Goal: Information Seeking & Learning: Learn about a topic

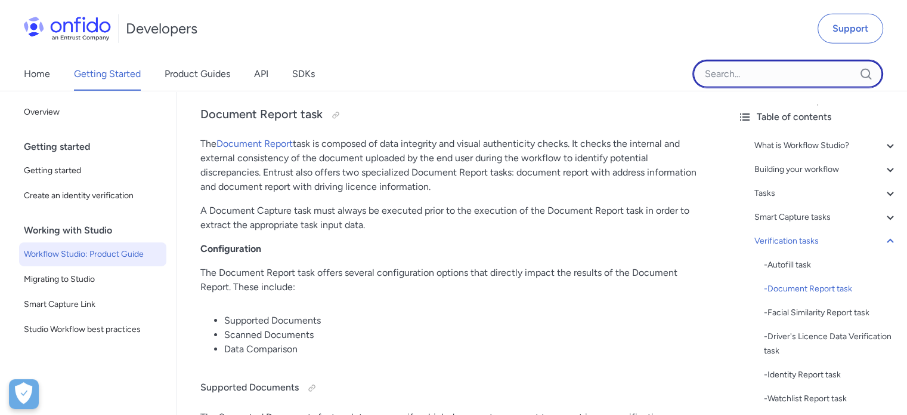
click at [719, 81] on input "Onfido search input field" at bounding box center [788, 74] width 191 height 29
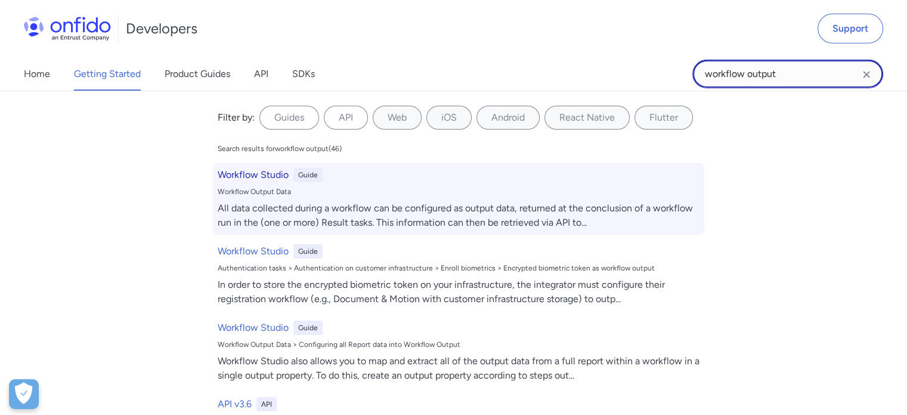
type input "workflow output"
click at [273, 178] on h6 "Workflow Studio" at bounding box center [253, 175] width 71 height 14
click at [271, 178] on h6 "Workflow Studio" at bounding box center [253, 175] width 71 height 14
click at [254, 174] on h6 "Workflow Studio" at bounding box center [253, 175] width 71 height 14
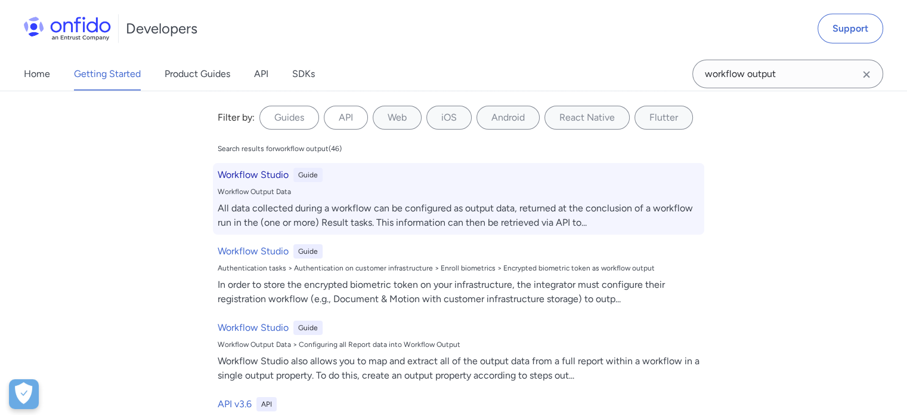
click at [254, 174] on h6 "Workflow Studio" at bounding box center [253, 175] width 71 height 14
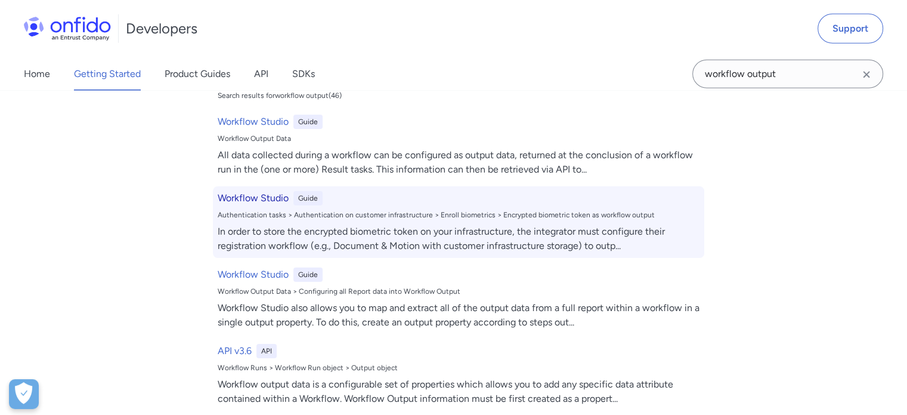
scroll to position [0, 0]
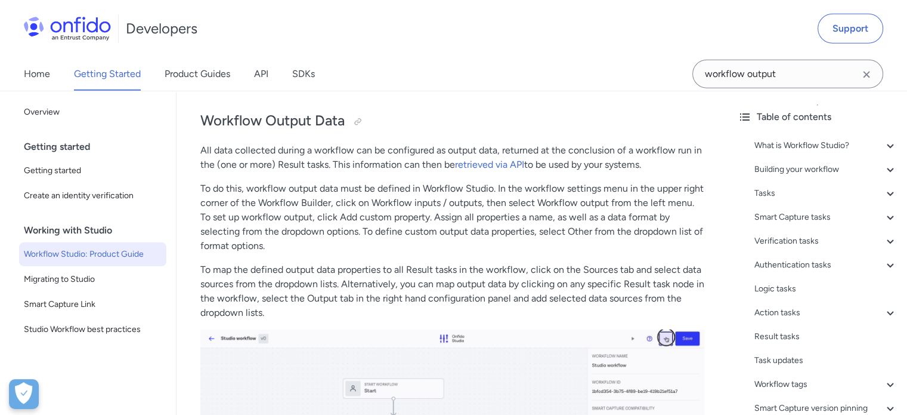
scroll to position [26283, 0]
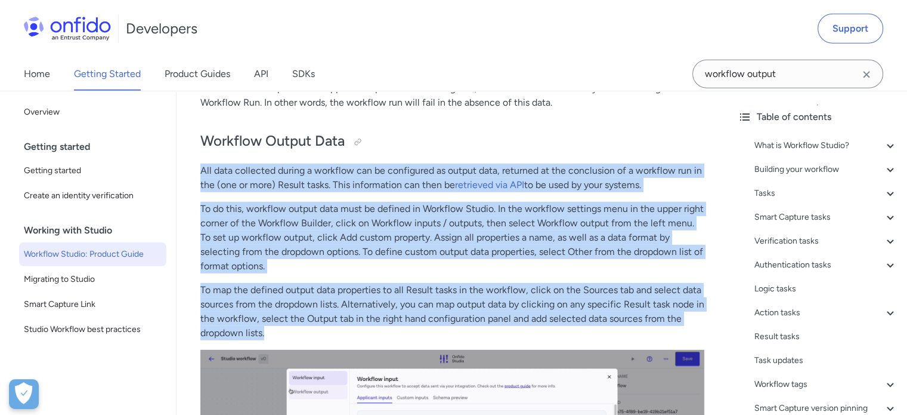
drag, startPoint x: 273, startPoint y: 330, endPoint x: 181, endPoint y: 162, distance: 191.2
copy div "All data collected during a workflow can be configured as output data, returned…"
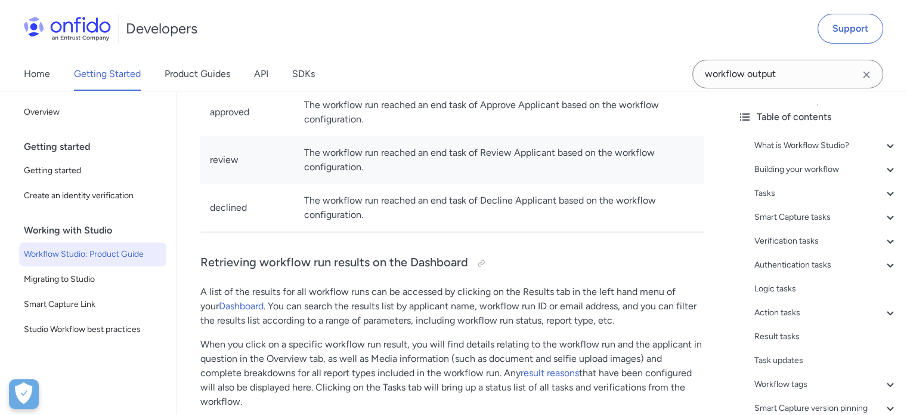
scroll to position [27417, 0]
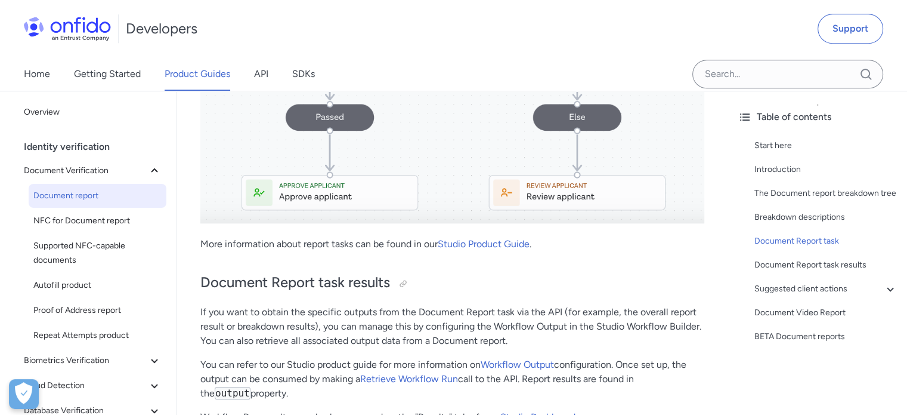
scroll to position [5920, 0]
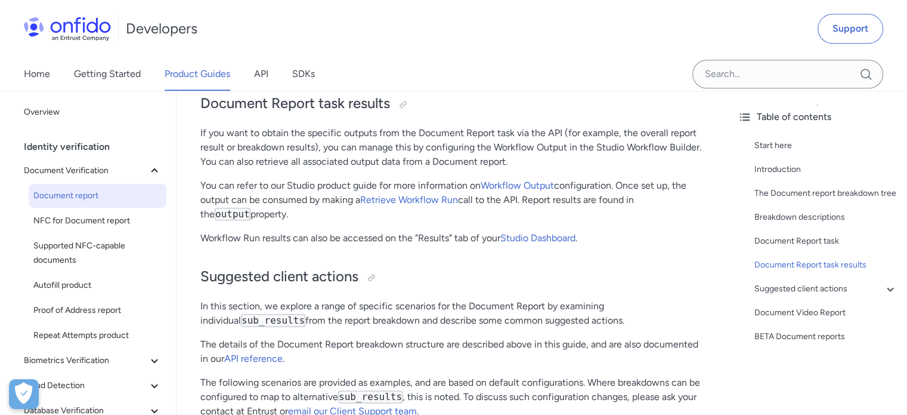
click at [429, 221] on p "You can refer to our Studio product guide for more information on Workflow Outp…" at bounding box center [452, 199] width 504 height 43
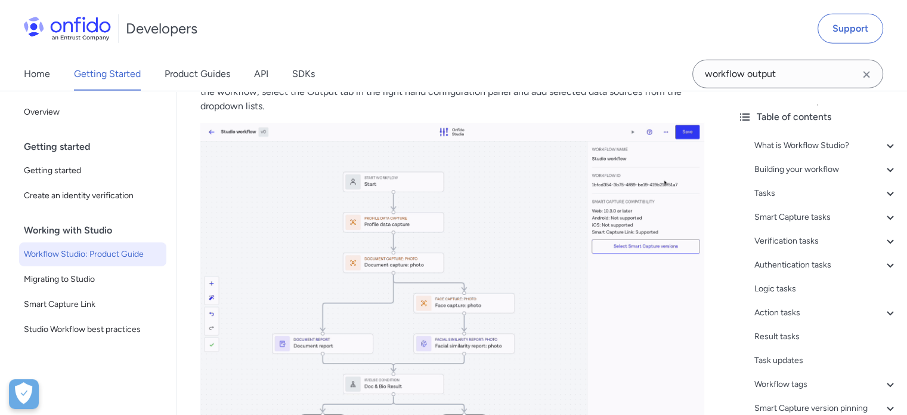
scroll to position [26489, 0]
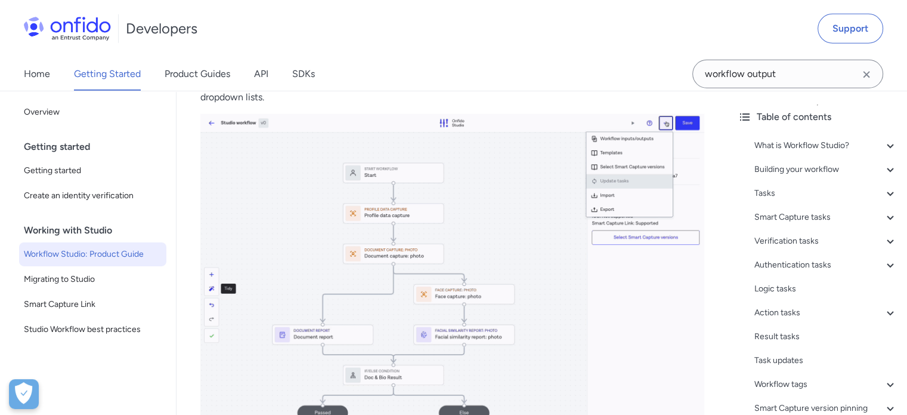
scroll to position [26522, 0]
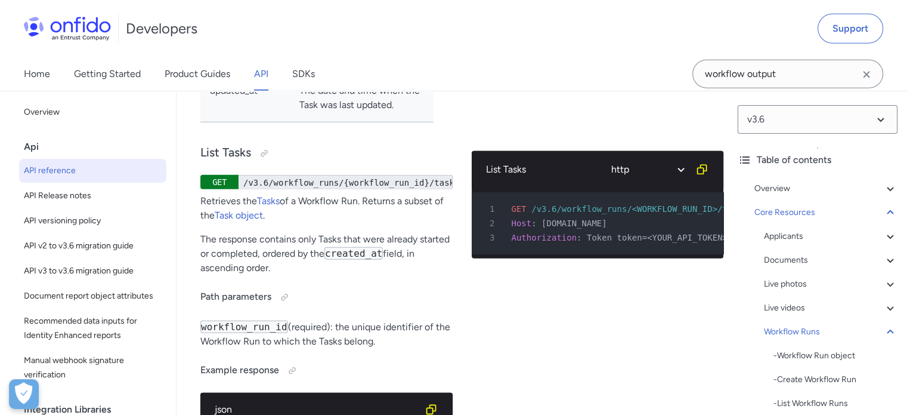
scroll to position [0, 4]
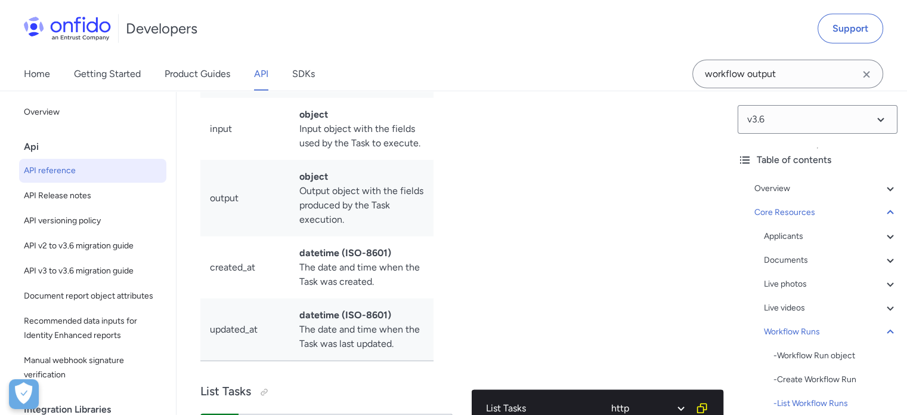
click at [258, 66] on link "API" at bounding box center [261, 73] width 14 height 33
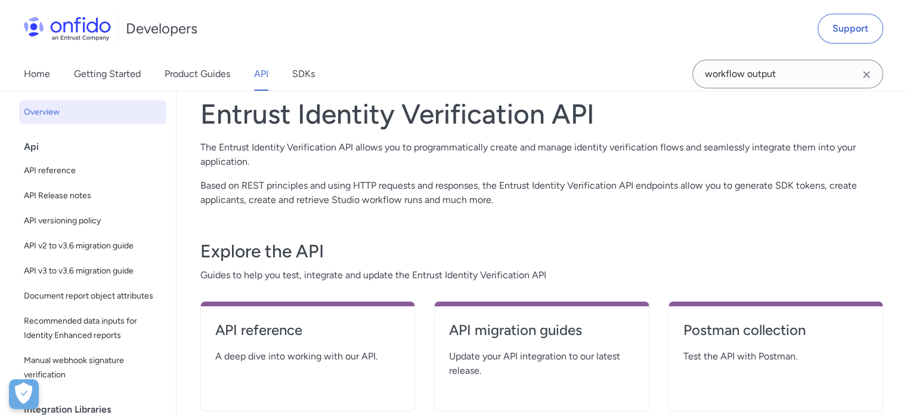
scroll to position [239, 0]
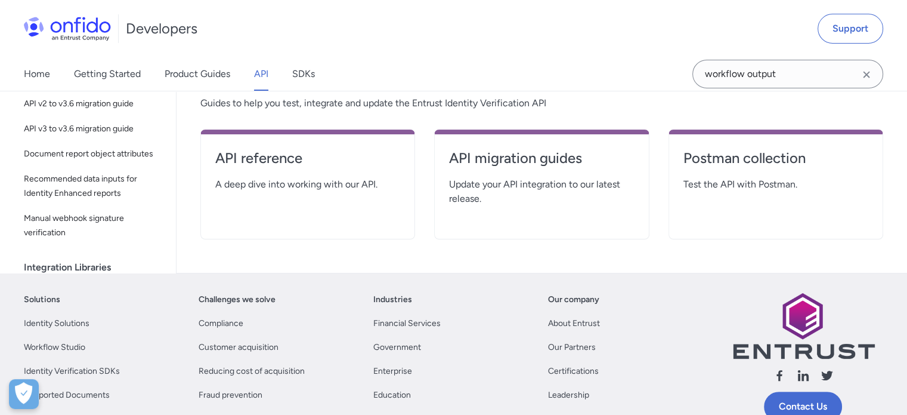
select select "http"
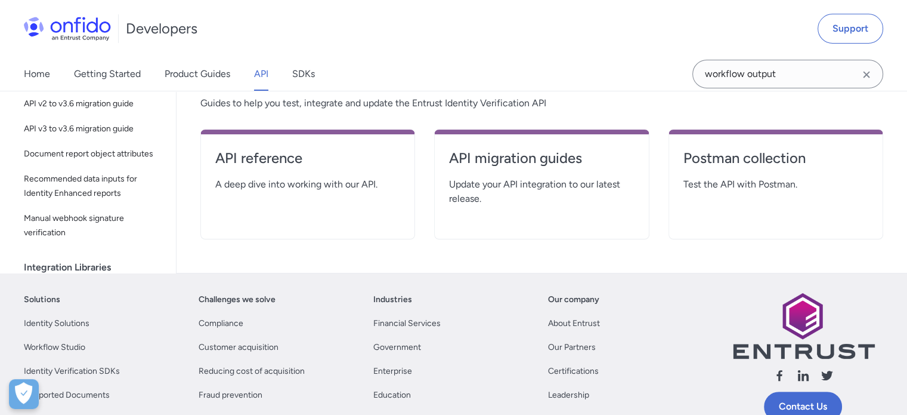
select select "http"
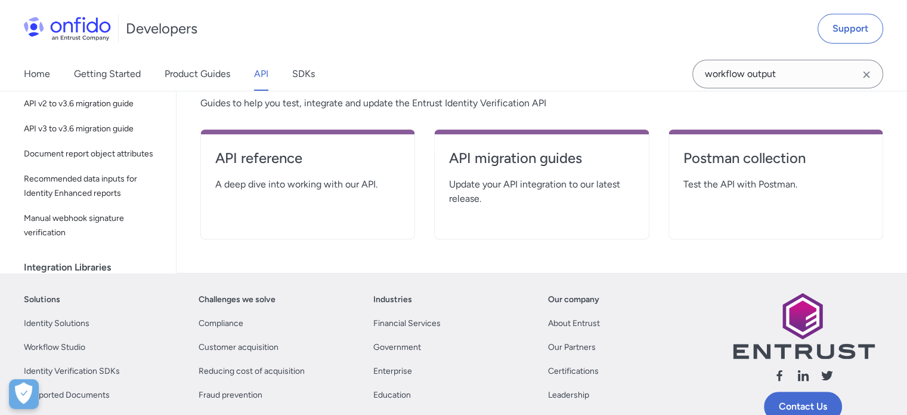
select select "http"
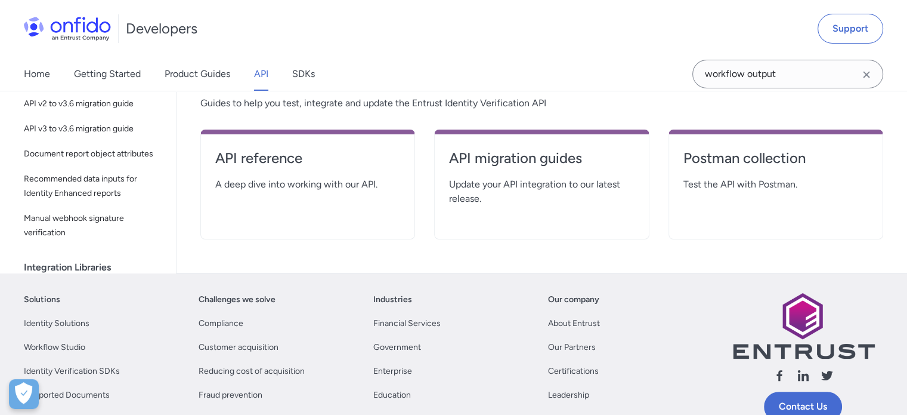
select select "http"
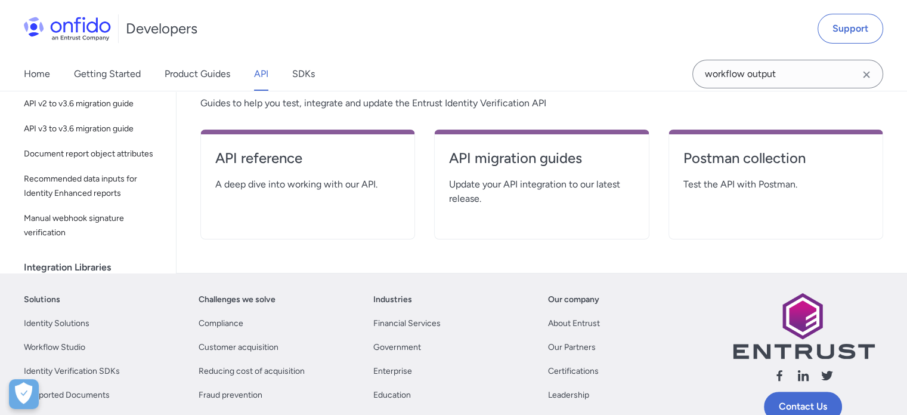
select select "http"
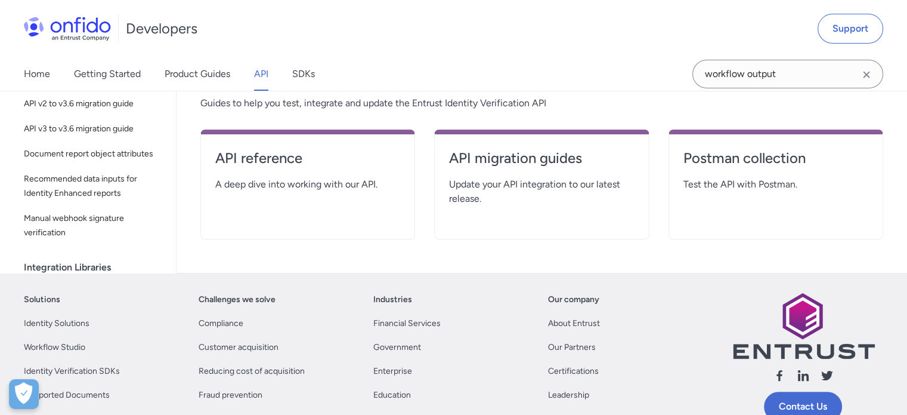
select select "http"
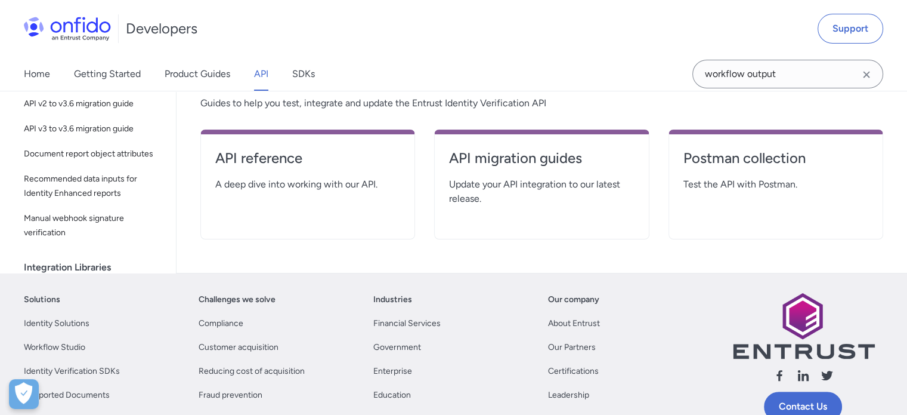
select select "http"
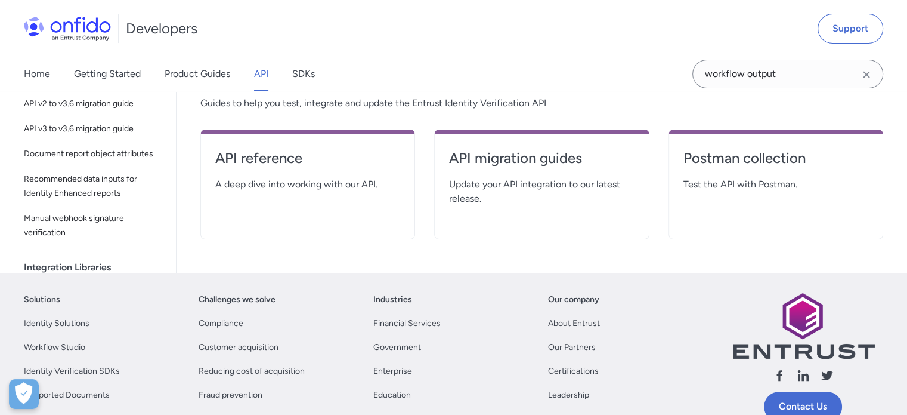
select select "http"
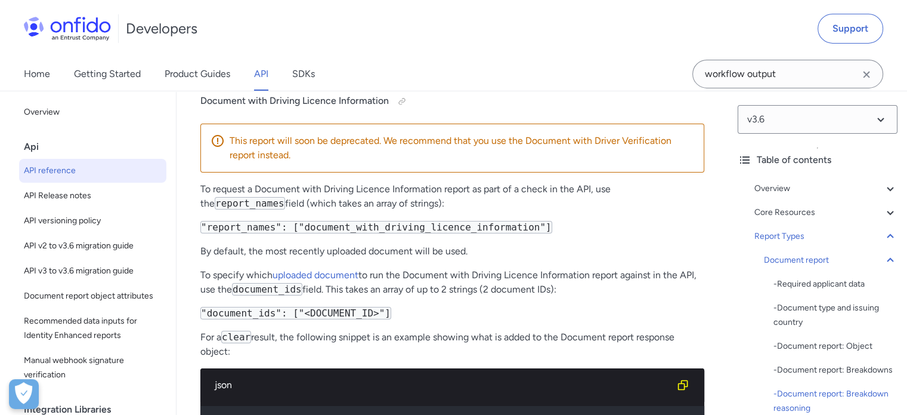
scroll to position [58638, 0]
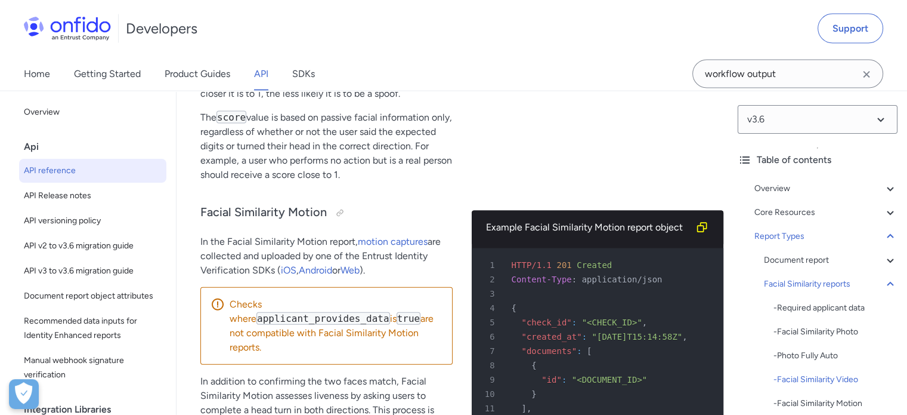
scroll to position [70693, 0]
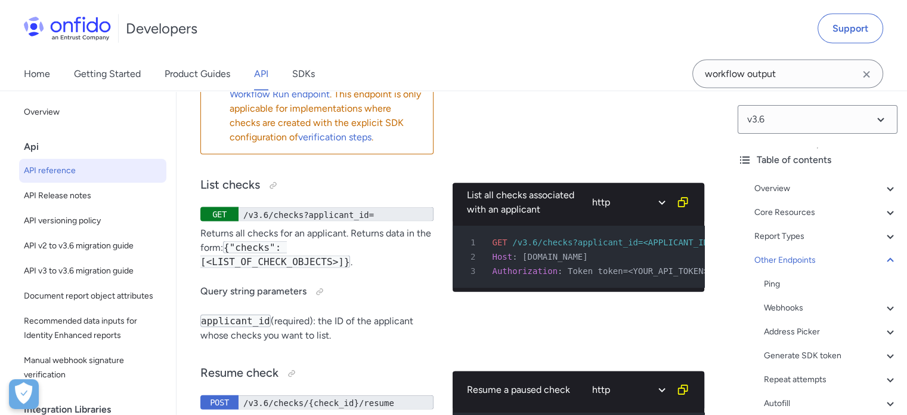
scroll to position [129518, 0]
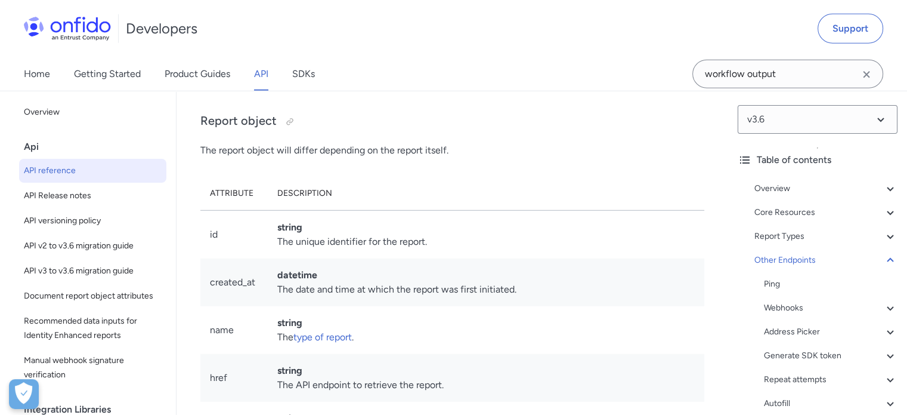
scroll to position [130521, 0]
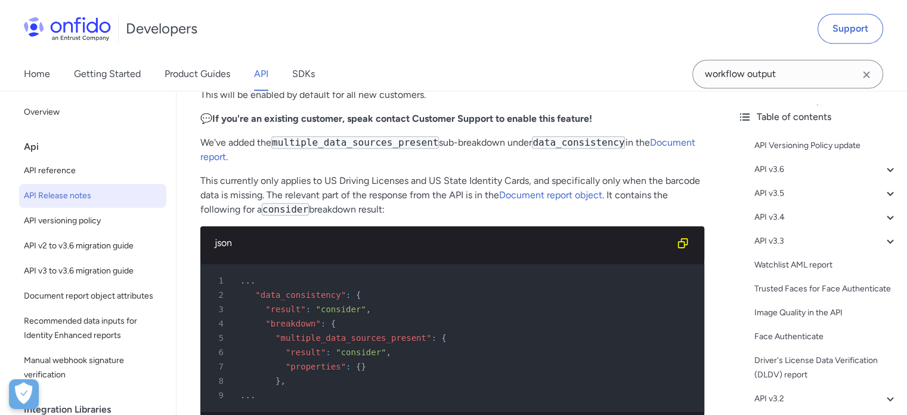
scroll to position [5907, 0]
